Goal: Information Seeking & Learning: Compare options

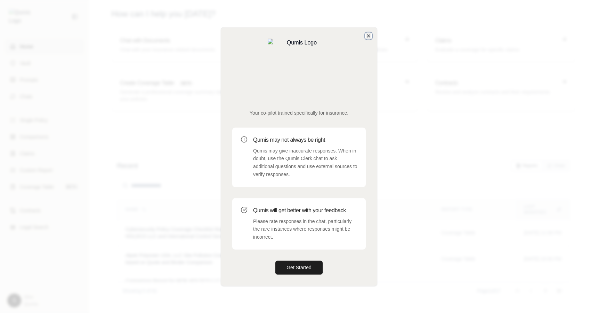
click at [368, 39] on icon "button" at bounding box center [368, 36] width 6 height 6
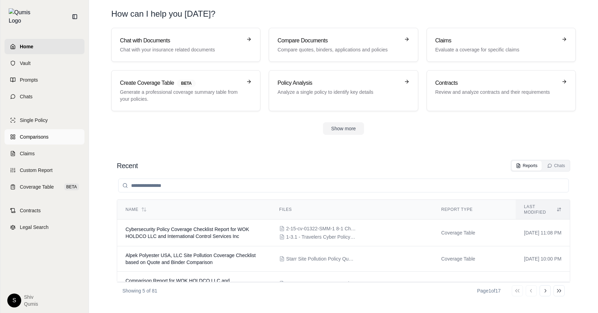
click at [34, 133] on span "Comparisons" at bounding box center [34, 136] width 28 height 7
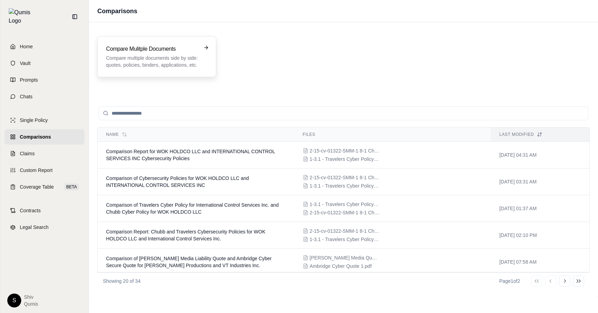
click at [184, 56] on p "Compare multiple documents side by side: quotes, policies, binders, application…" at bounding box center [152, 62] width 92 height 14
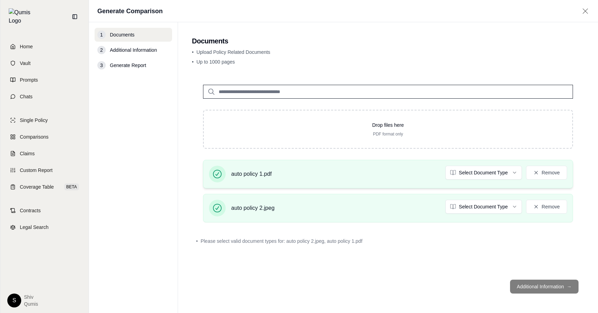
click at [464, 162] on div "auto policy 1.pdf Select Document Type Remove" at bounding box center [388, 174] width 370 height 28
click at [464, 174] on html "Home Vault Prompts Chats Single Policy Comparisons Claims Custom Report Coverag…" at bounding box center [299, 156] width 598 height 313
click at [476, 200] on html "Document type updated successfully Home Vault Prompts Chats Single Policy Compa…" at bounding box center [299, 156] width 598 height 313
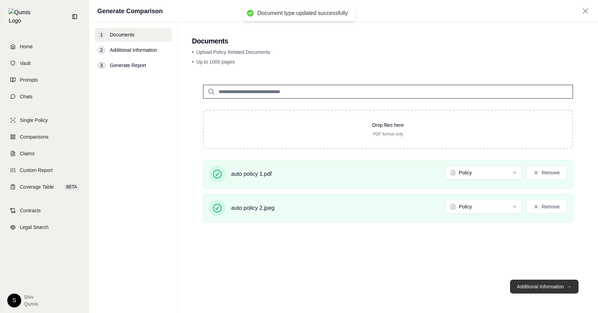
click at [538, 287] on button "Additional Information →" at bounding box center [544, 287] width 68 height 14
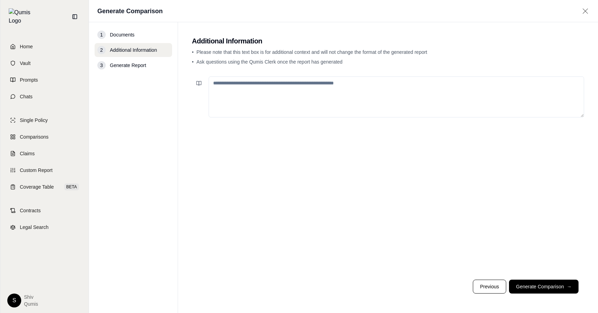
click at [289, 97] on textarea at bounding box center [395, 96] width 375 height 41
paste textarea "**********"
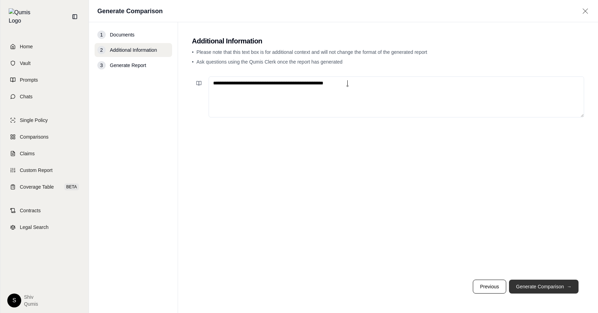
type textarea "**********"
click at [540, 289] on button "Generate Comparison →" at bounding box center [543, 287] width 69 height 14
